Goal: Task Accomplishment & Management: Complete application form

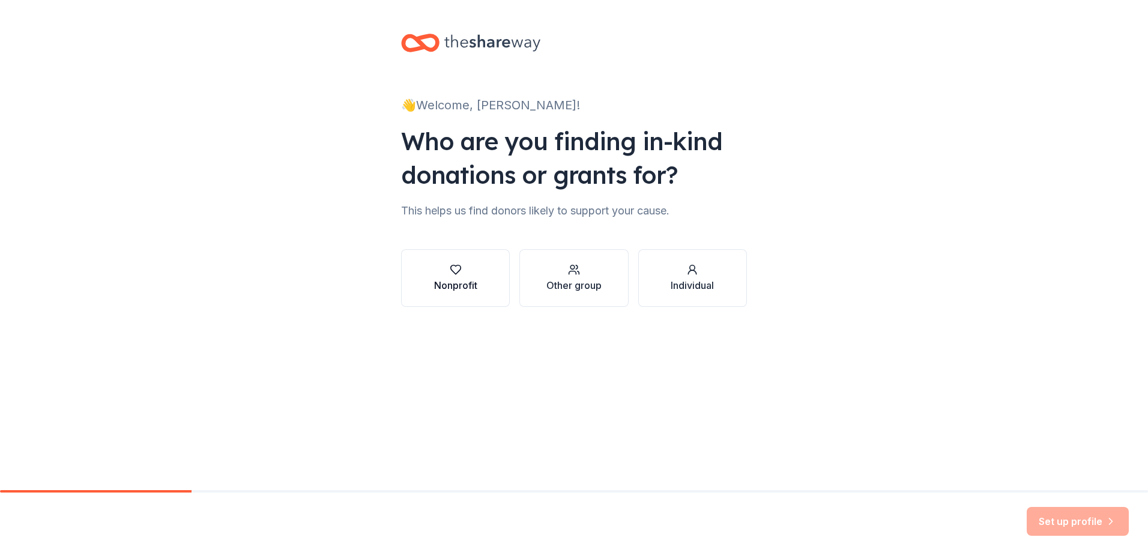
click at [462, 277] on div "Nonprofit" at bounding box center [455, 278] width 43 height 29
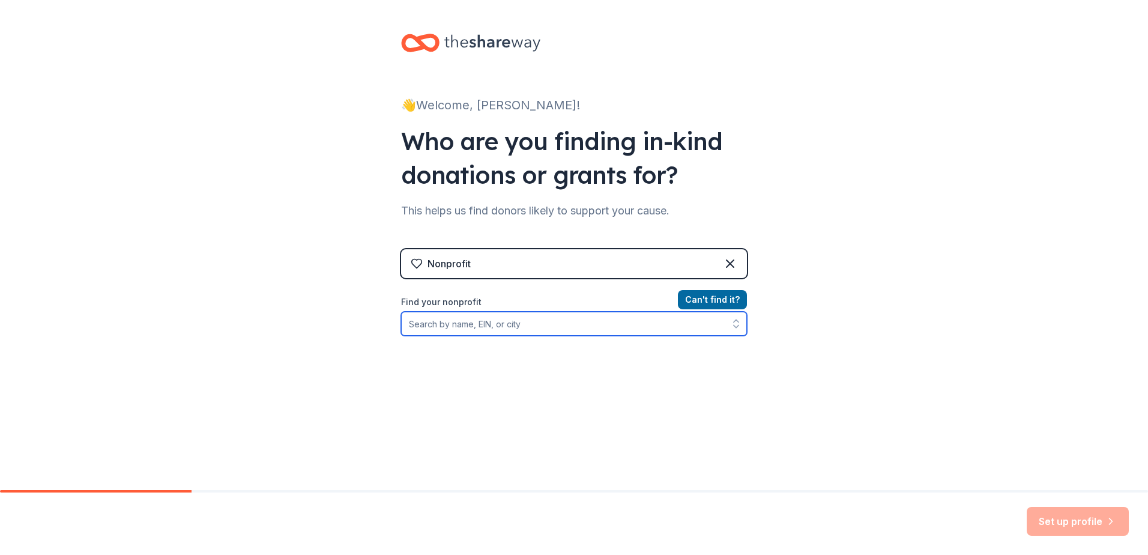
click at [510, 324] on input "Find your nonprofit" at bounding box center [574, 324] width 346 height 24
type input "salvation army ohio"
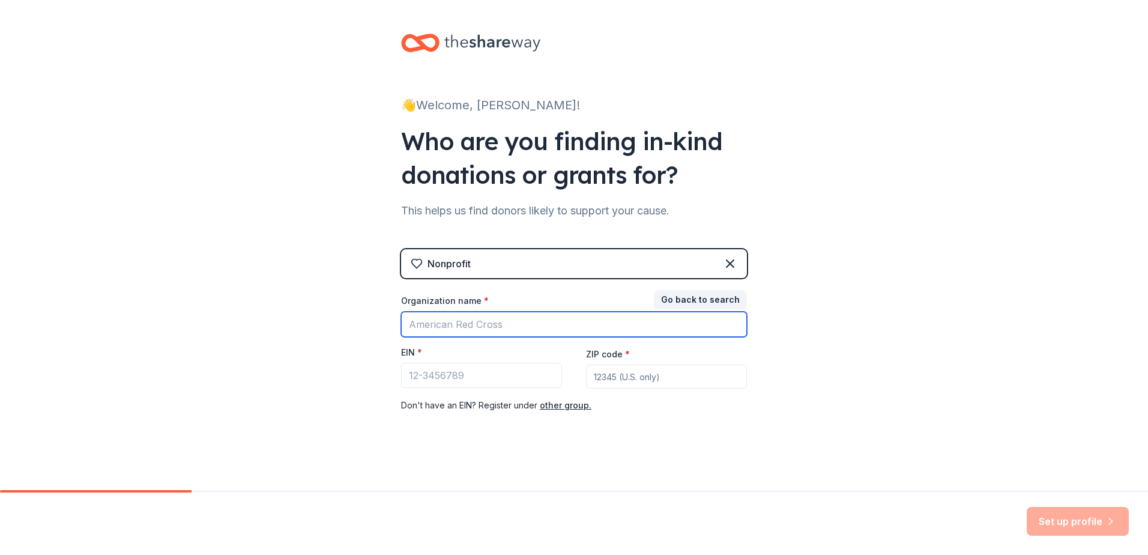
click at [456, 329] on input "Organization name *" at bounding box center [574, 324] width 346 height 25
click at [334, 304] on div "👋 Welcome, Amanda! Who are you finding in-kind donations or grants for? This he…" at bounding box center [574, 247] width 1148 height 494
click at [504, 258] on div "Nonprofit" at bounding box center [574, 263] width 346 height 29
click at [727, 263] on icon at bounding box center [730, 263] width 7 height 7
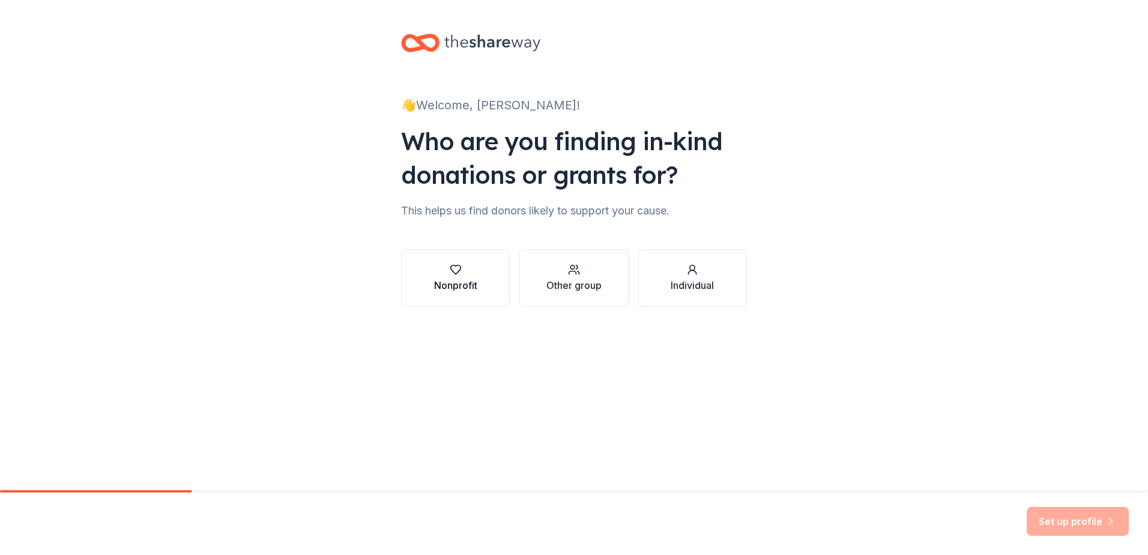
click at [444, 274] on div "button" at bounding box center [455, 270] width 43 height 12
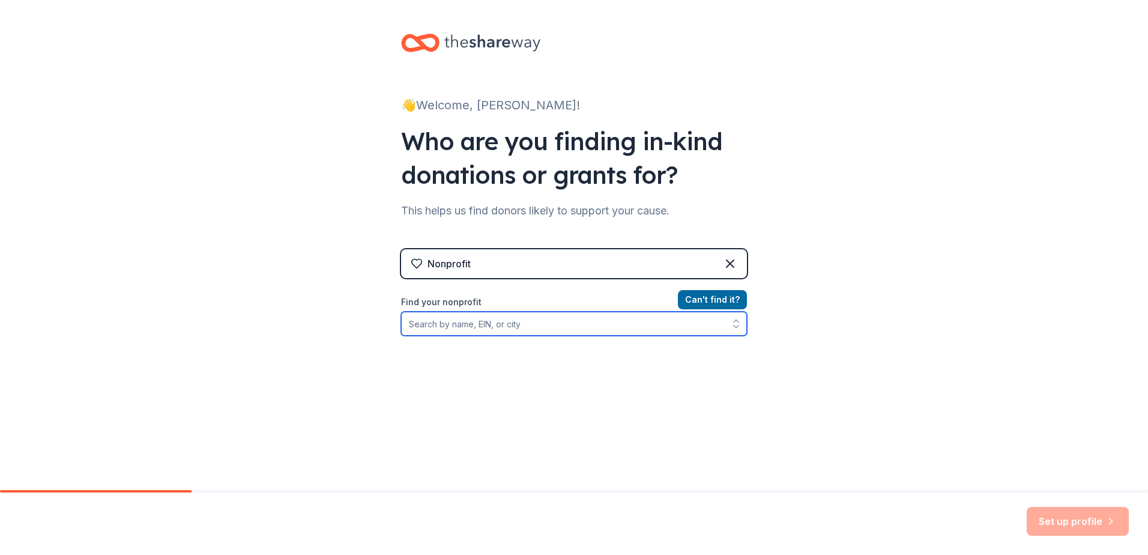
click at [459, 323] on input "Find your nonprofit" at bounding box center [574, 324] width 346 height 24
type input "salvation army"
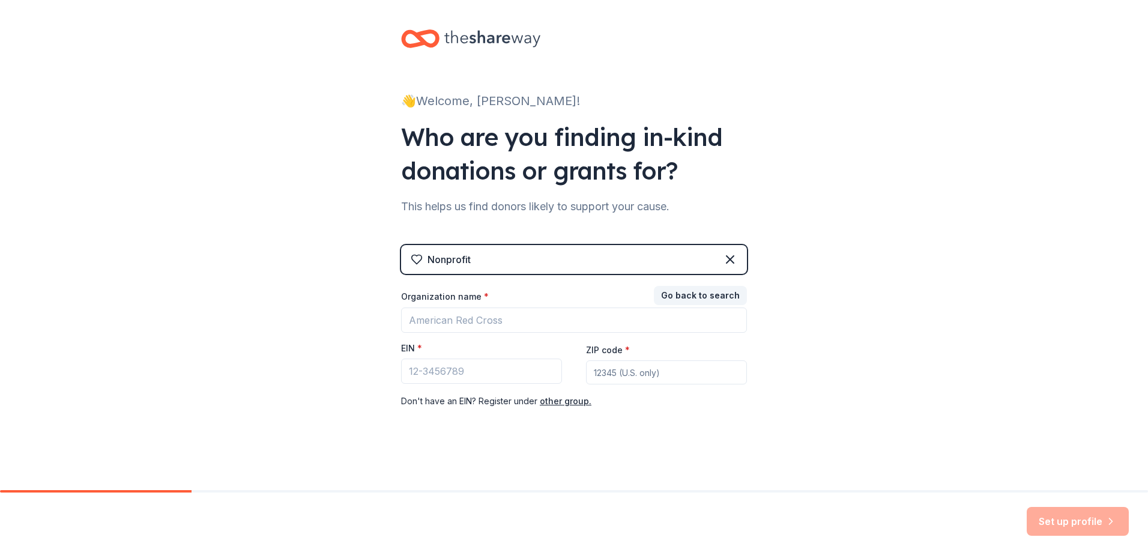
scroll to position [4, 0]
click at [434, 367] on input "EIN *" at bounding box center [481, 370] width 161 height 25
paste input "13-5562351"
type input "13-5562351"
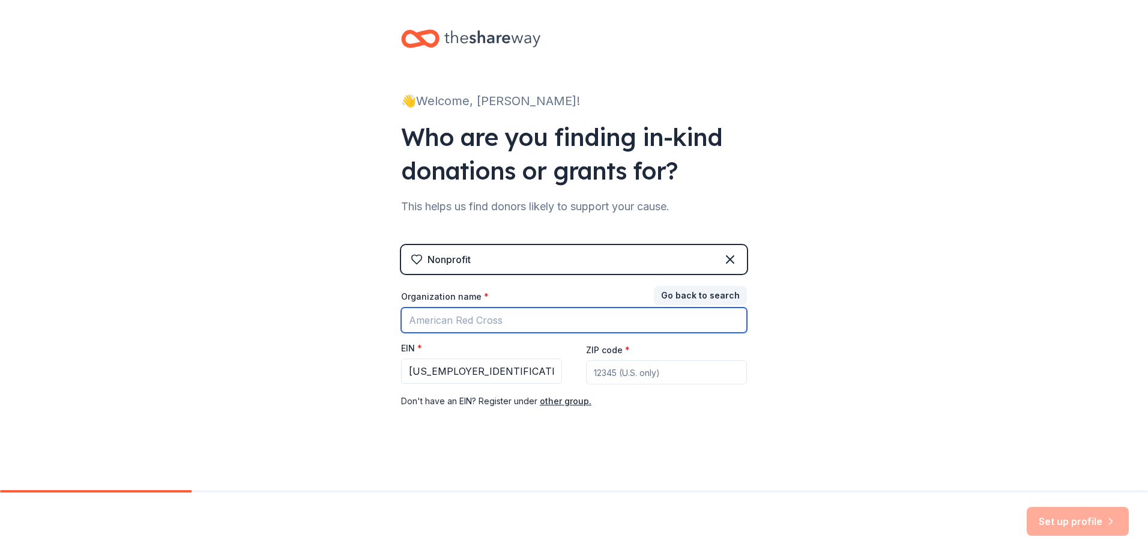
click at [473, 325] on input "Organization name *" at bounding box center [574, 319] width 346 height 25
type input "Salvation Army"
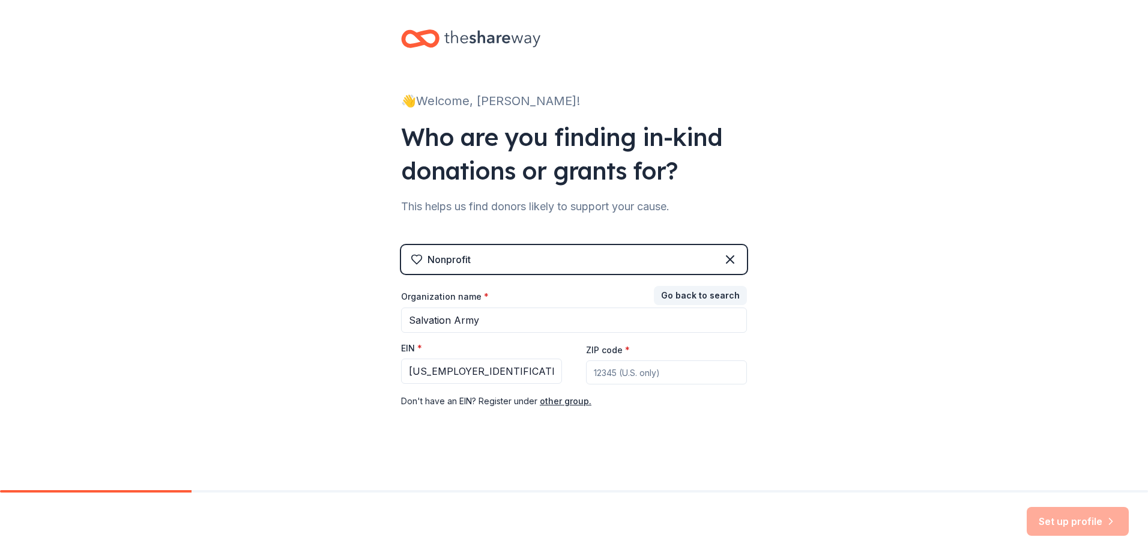
type input "43205"
drag, startPoint x: 1093, startPoint y: 470, endPoint x: 1101, endPoint y: 510, distance: 41.6
click at [1101, 510] on div "👋 Welcome, Amanda! Who are you finding in-kind donations or grants for? This he…" at bounding box center [574, 277] width 1148 height 555
drag, startPoint x: 1101, startPoint y: 510, endPoint x: 1111, endPoint y: 529, distance: 21.5
click at [1111, 530] on button "Set up profile" at bounding box center [1078, 521] width 102 height 29
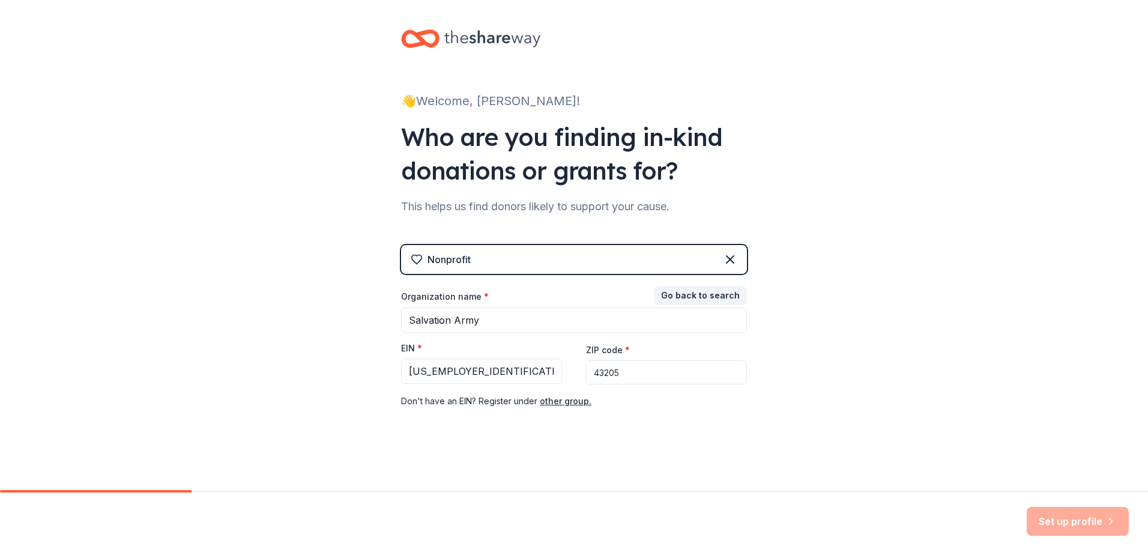
click at [1060, 529] on div "Set up profile" at bounding box center [1078, 521] width 102 height 29
click at [1060, 524] on div "Set up profile" at bounding box center [1078, 521] width 102 height 29
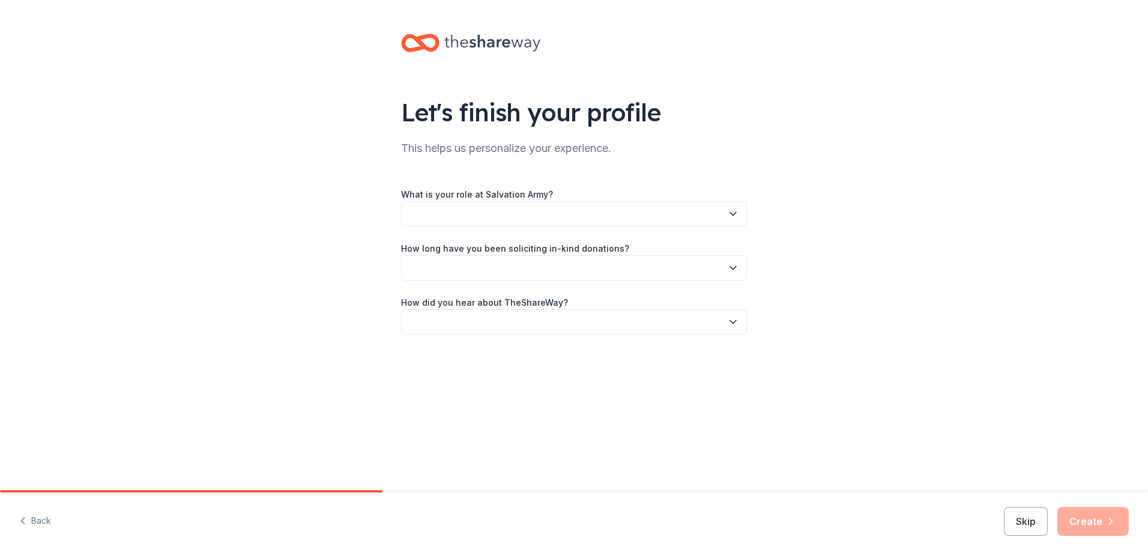
click at [733, 215] on icon "button" at bounding box center [733, 214] width 6 height 3
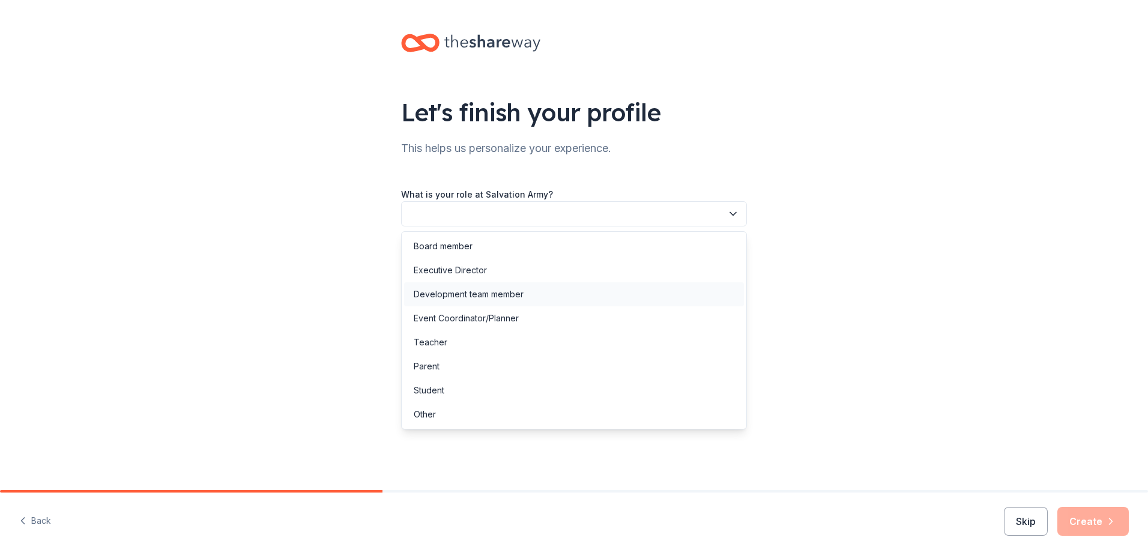
click at [524, 292] on div "Development team member" at bounding box center [574, 294] width 340 height 24
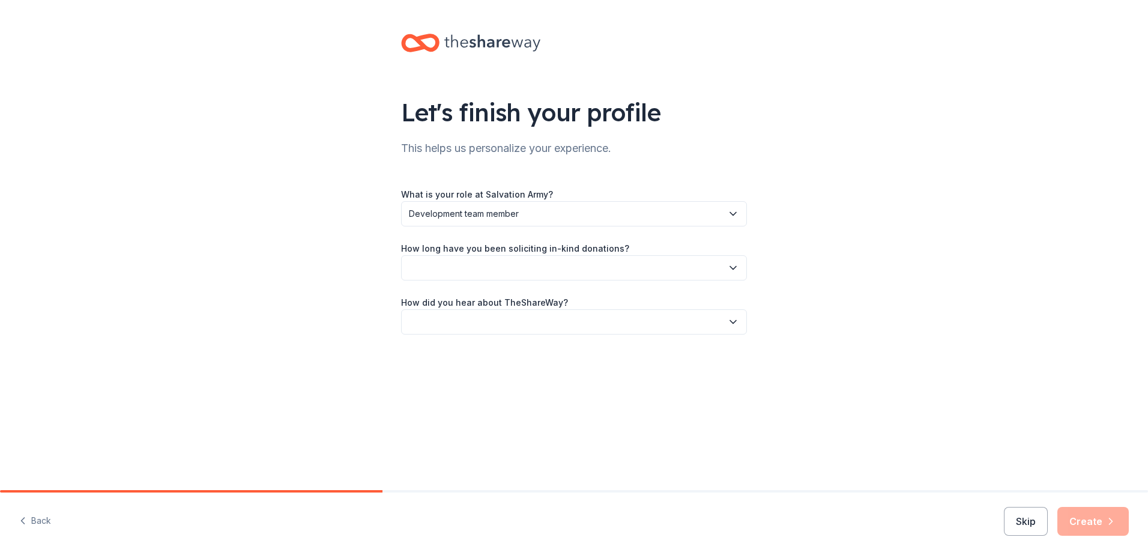
click at [737, 273] on icon "button" at bounding box center [733, 268] width 12 height 12
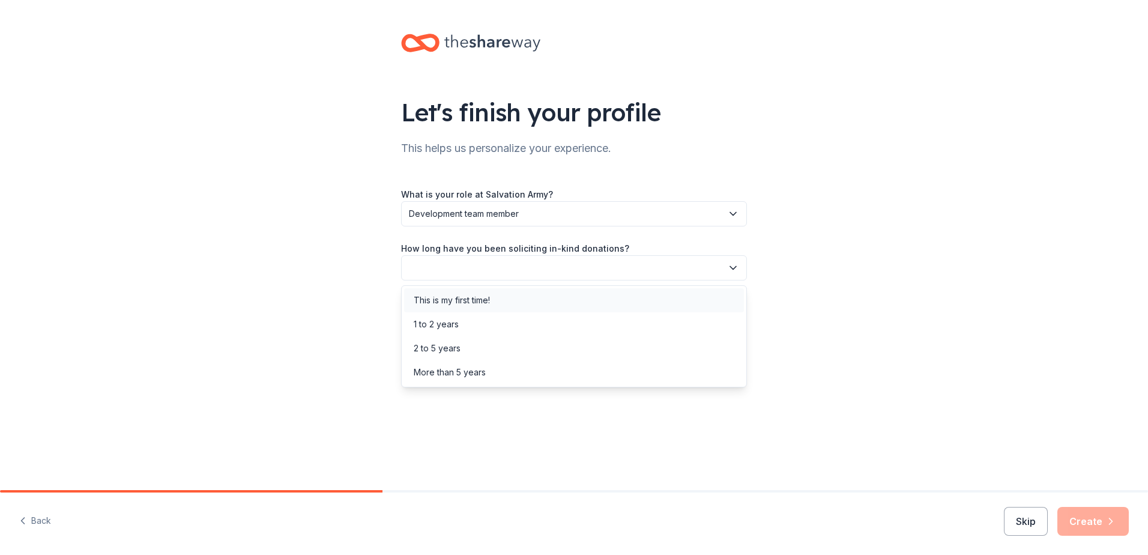
click at [461, 298] on div "This is my first time!" at bounding box center [452, 300] width 76 height 14
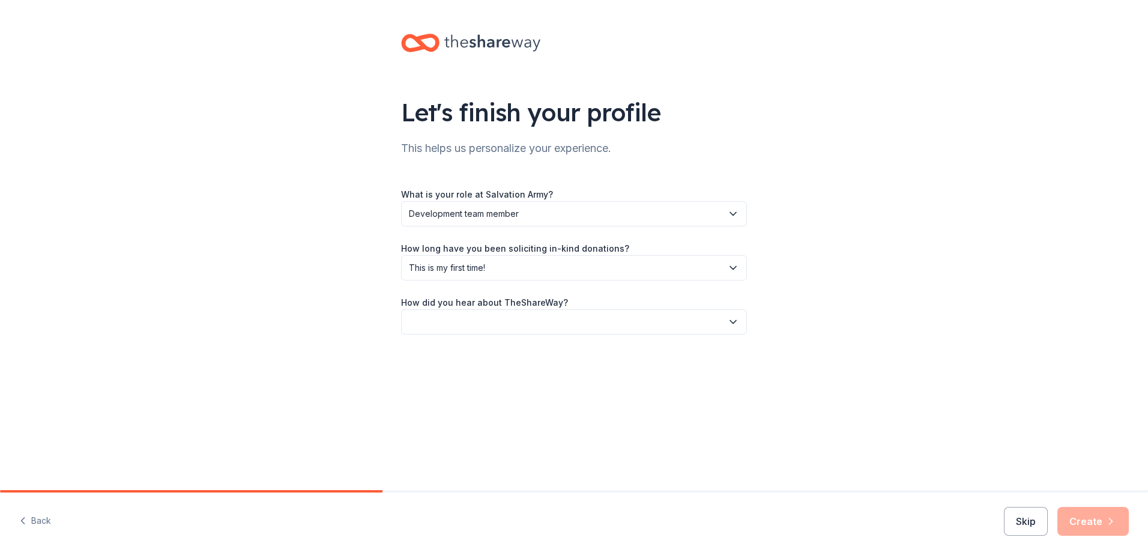
click at [735, 266] on icon "button" at bounding box center [733, 268] width 12 height 12
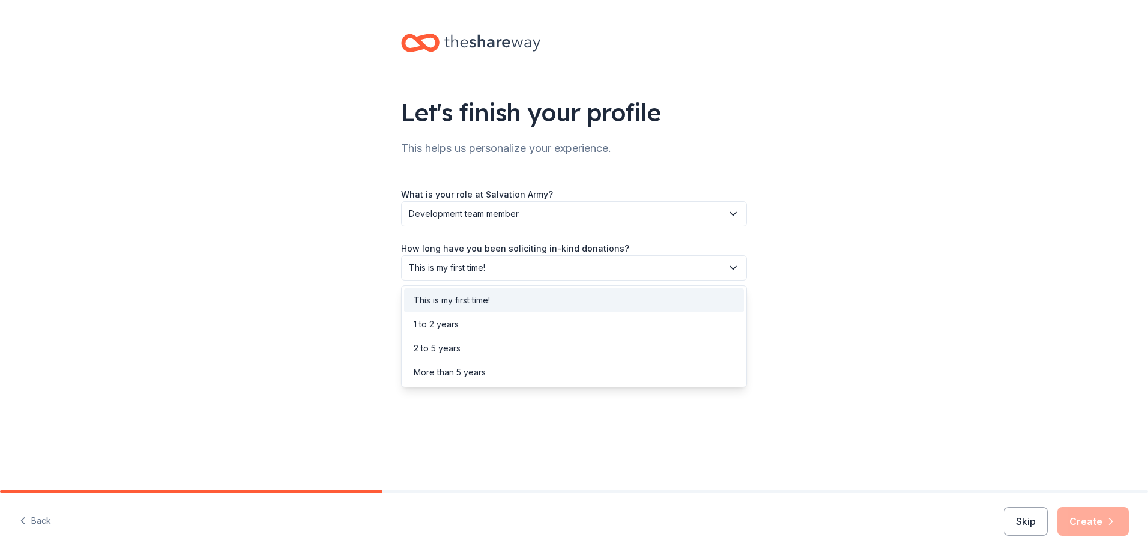
click at [735, 266] on icon "button" at bounding box center [733, 268] width 12 height 12
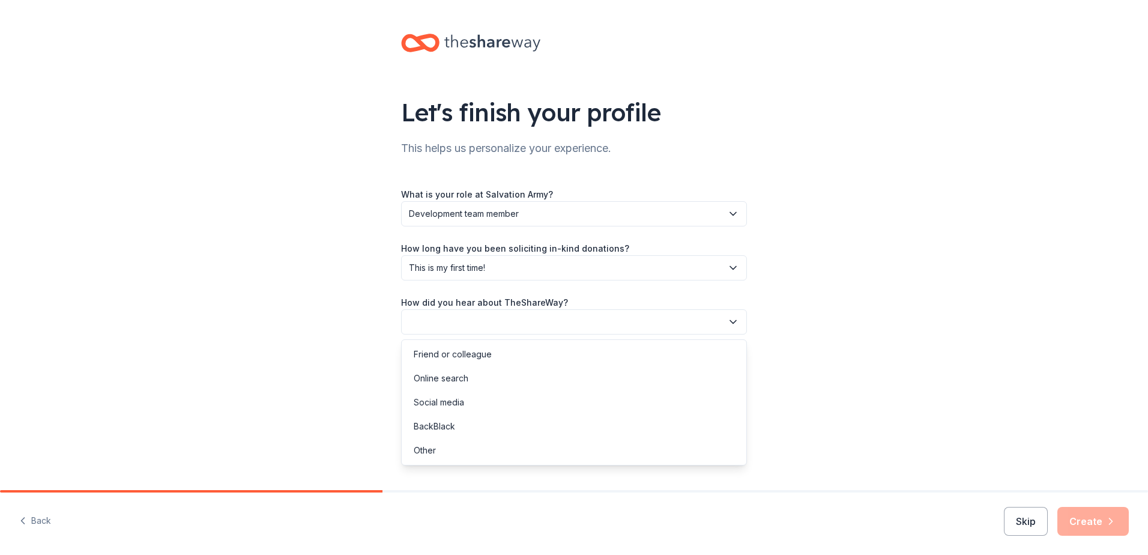
click at [737, 322] on icon "button" at bounding box center [733, 322] width 12 height 12
click at [492, 383] on div "Online search" at bounding box center [574, 378] width 340 height 24
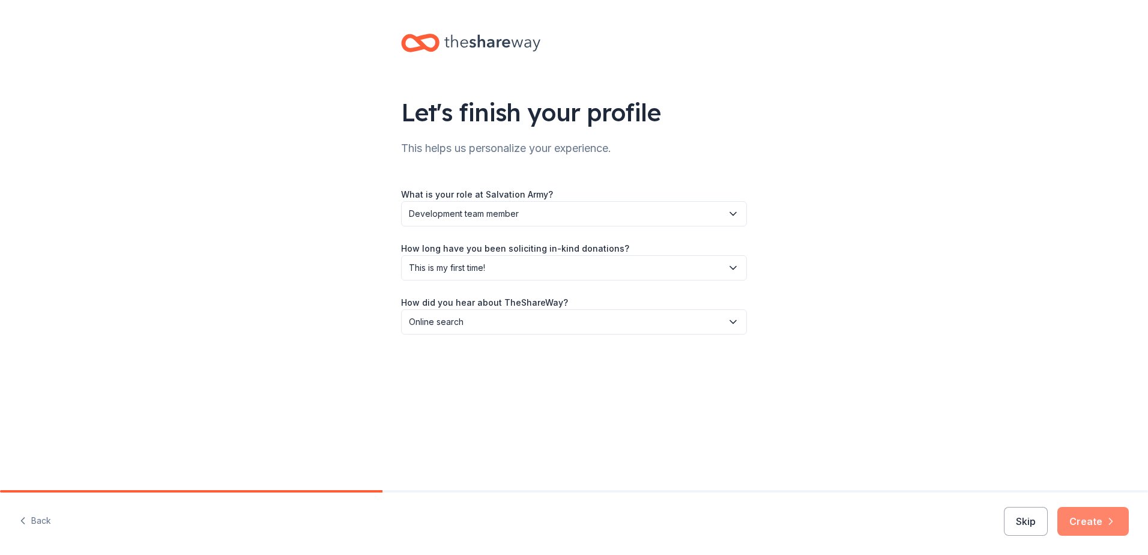
click at [1086, 518] on button "Create" at bounding box center [1092, 521] width 71 height 29
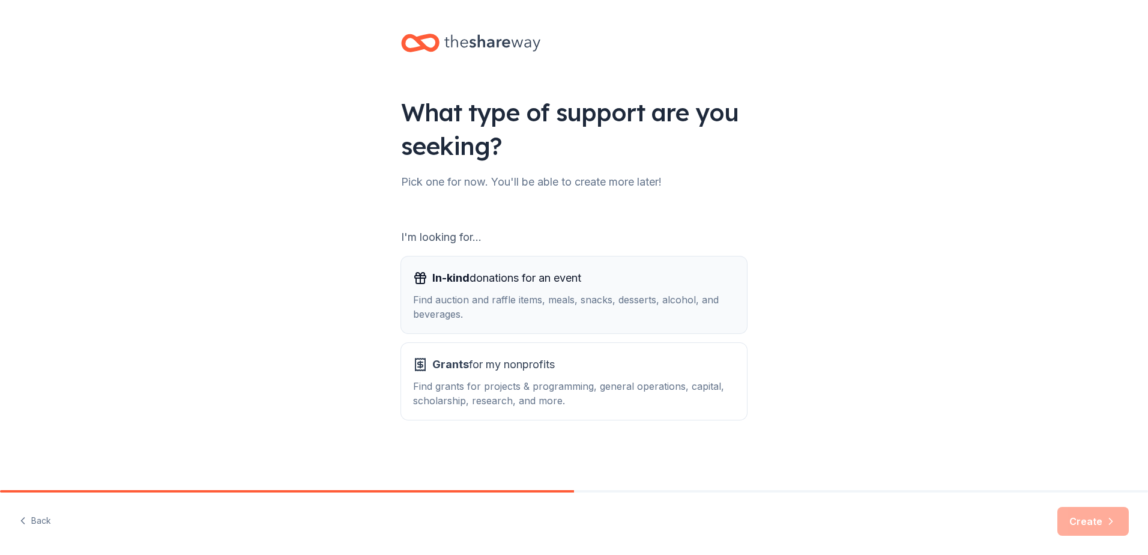
click at [610, 272] on div "In-kind donations for an event" at bounding box center [574, 277] width 322 height 19
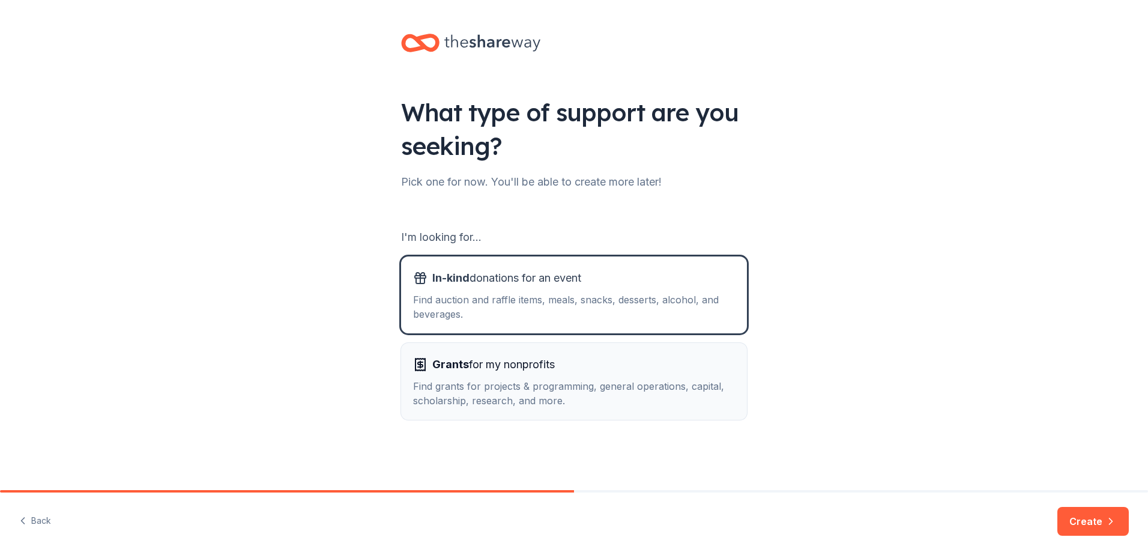
click at [632, 393] on div "Find grants for projects & programming, general operations, capital, scholarshi…" at bounding box center [574, 393] width 322 height 29
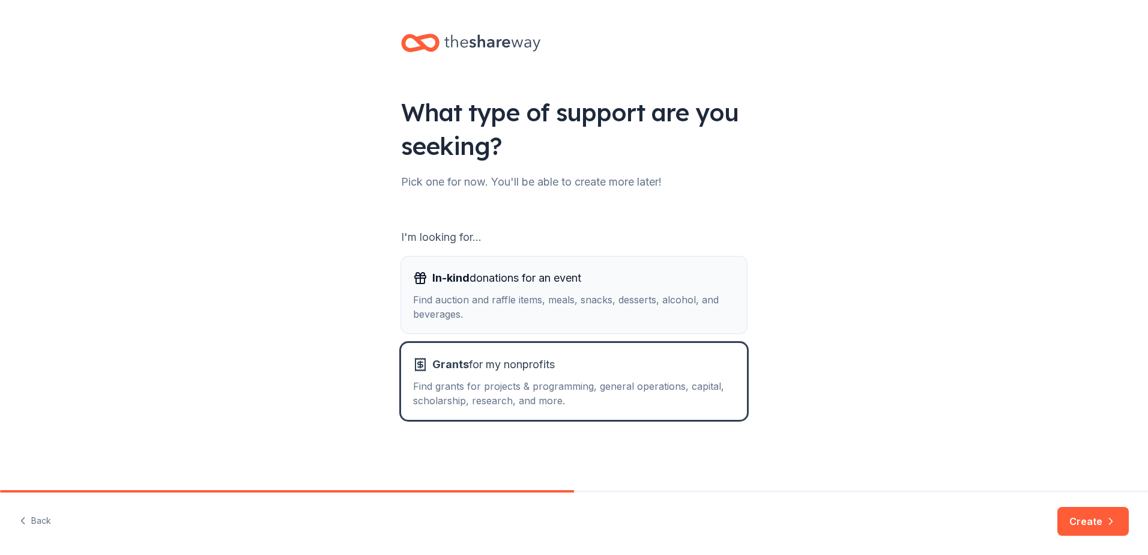
click at [668, 294] on div "Find auction and raffle items, meals, snacks, desserts, alcohol, and beverages." at bounding box center [574, 306] width 322 height 29
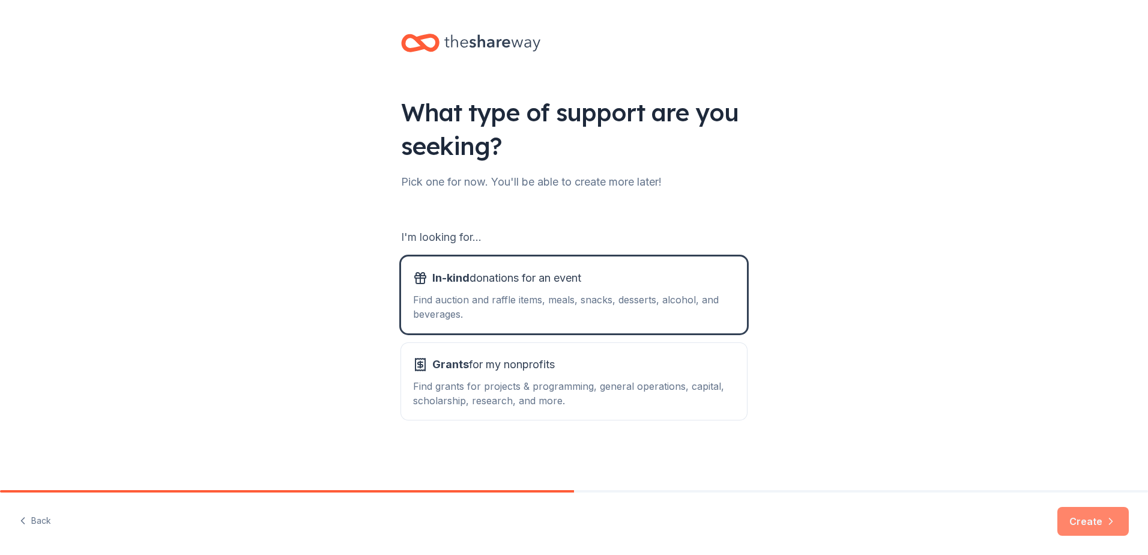
click at [1099, 522] on button "Create" at bounding box center [1092, 521] width 71 height 29
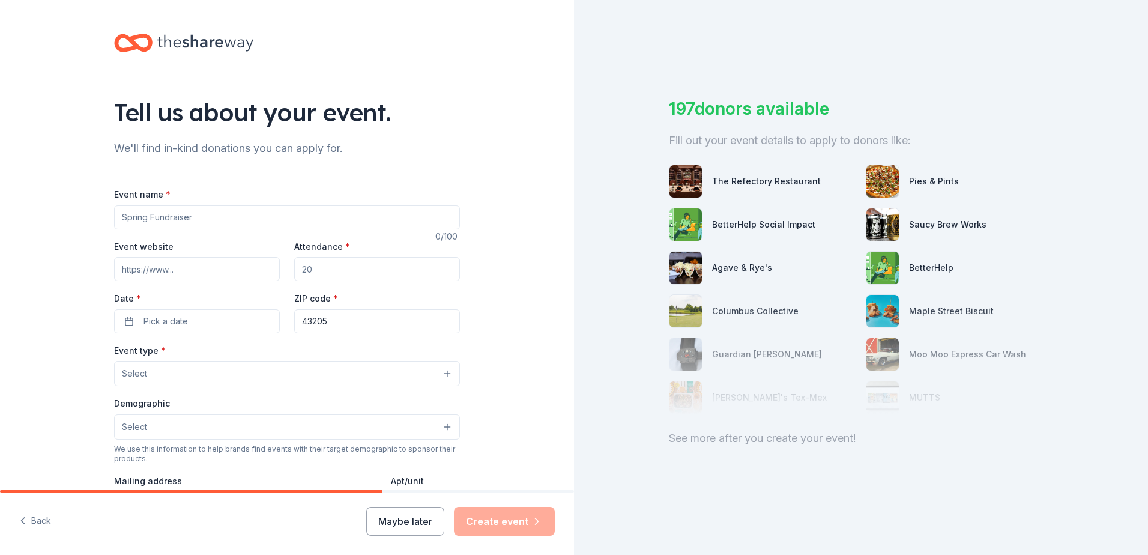
click at [202, 219] on input "Event name *" at bounding box center [287, 217] width 346 height 24
type input "Christmas Cheer"
click at [229, 273] on input "Event website" at bounding box center [197, 269] width 166 height 24
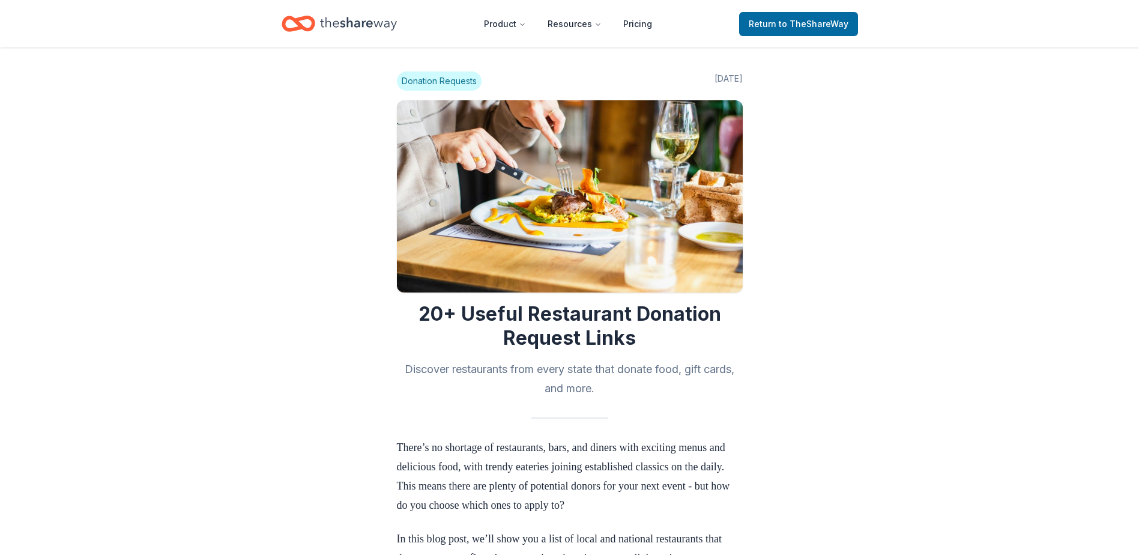
scroll to position [961, 0]
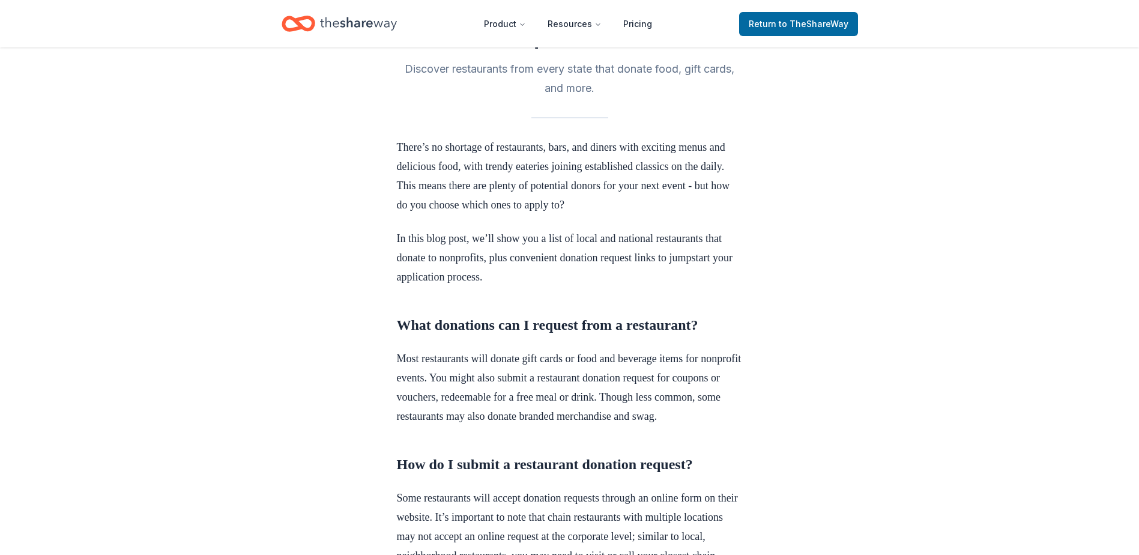
scroll to position [600, 0]
